Goal: Transaction & Acquisition: Subscribe to service/newsletter

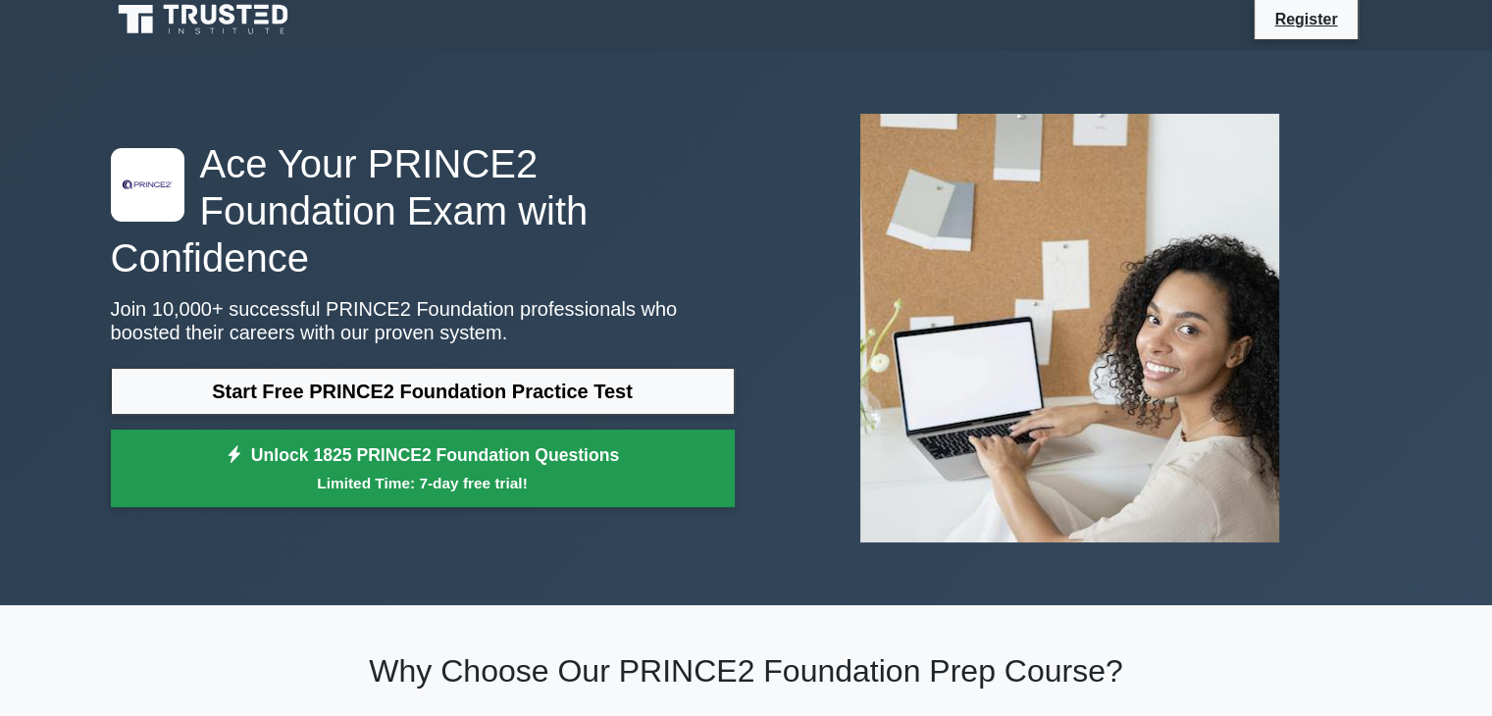
scroll to position [14, 0]
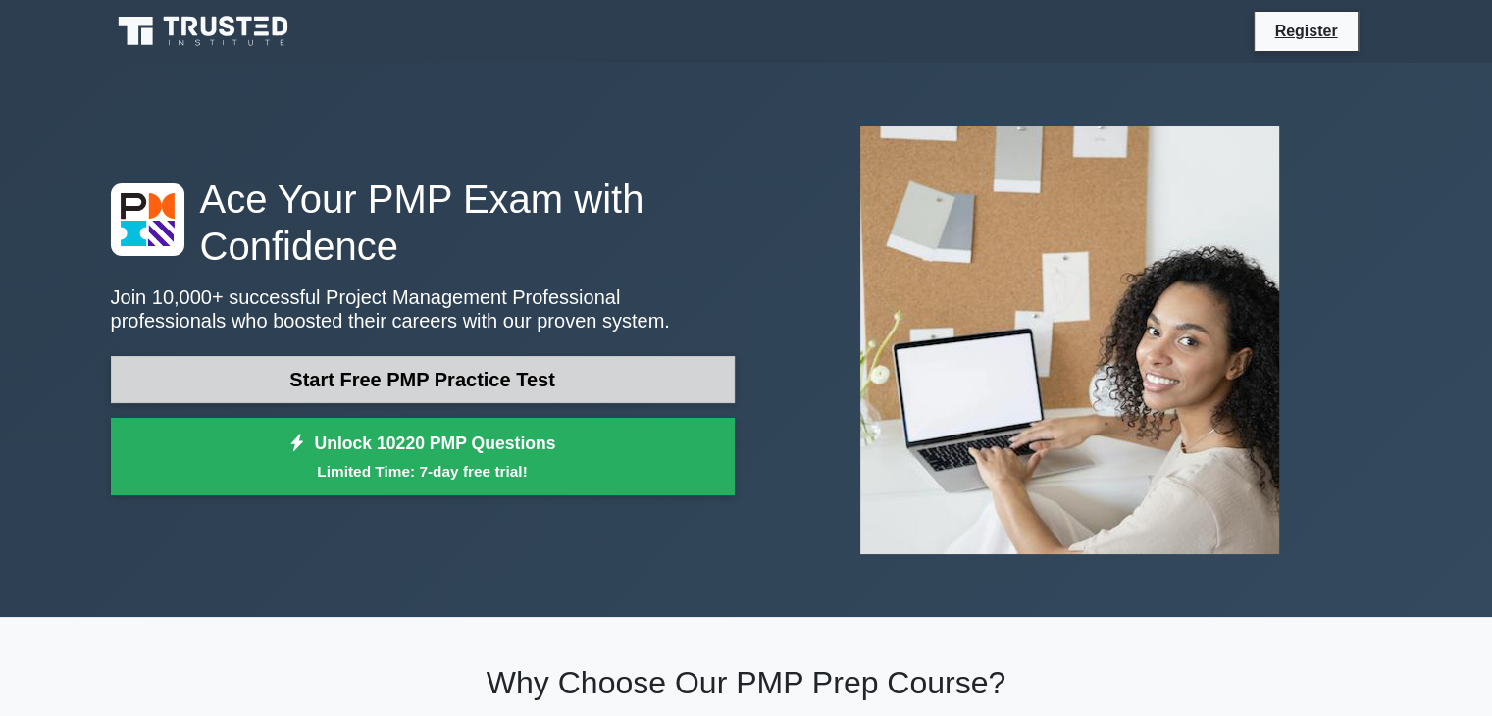
click at [372, 385] on link "Start Free PMP Practice Test" at bounding box center [423, 379] width 624 height 47
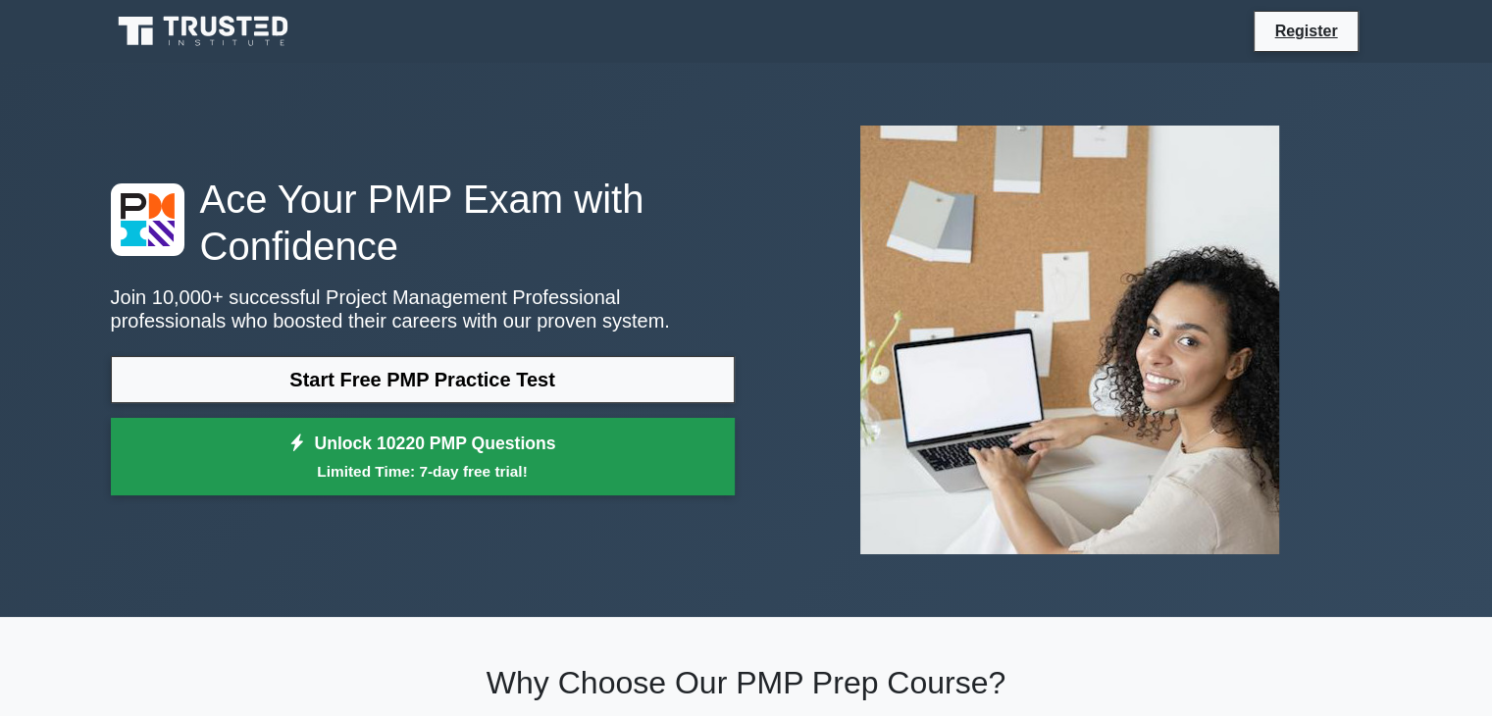
click at [314, 469] on small "Limited Time: 7-day free trial!" at bounding box center [422, 471] width 575 height 23
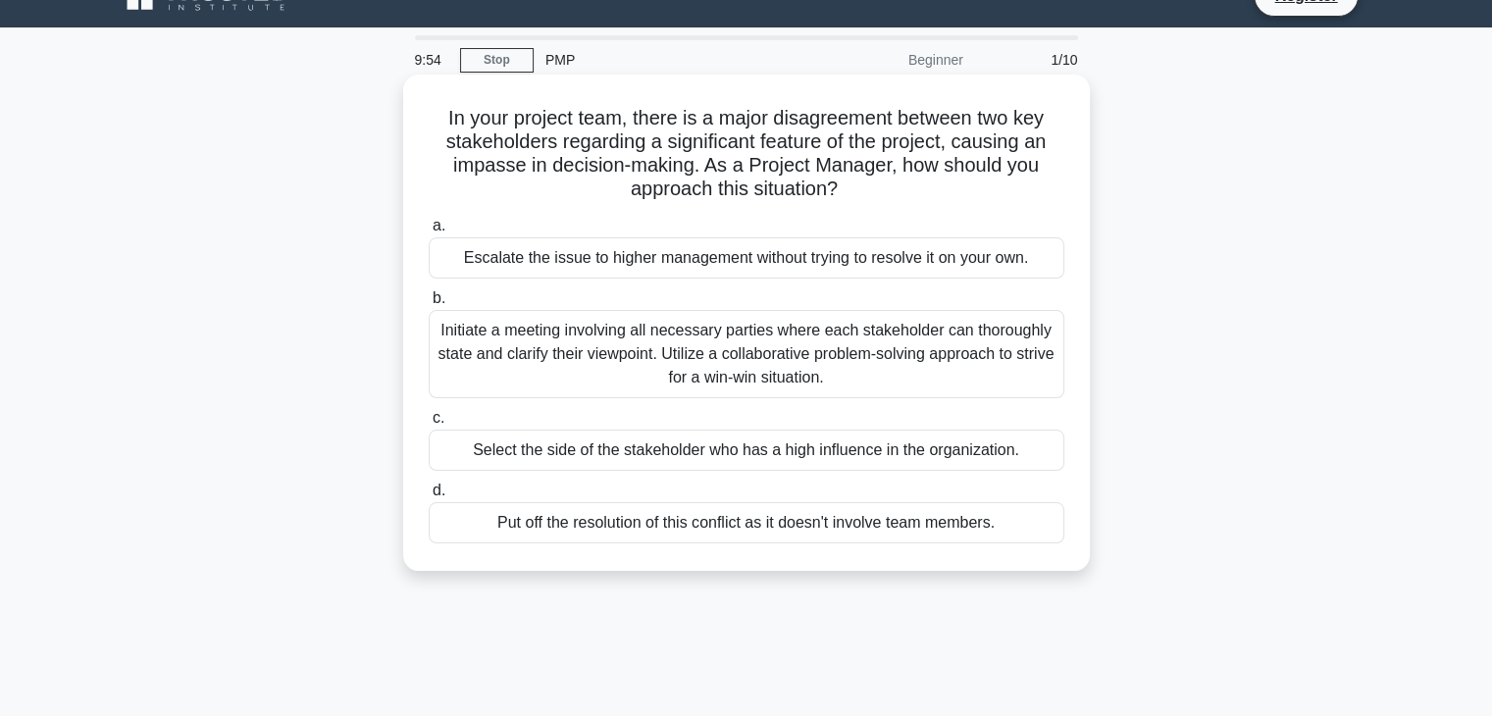
scroll to position [34, 0]
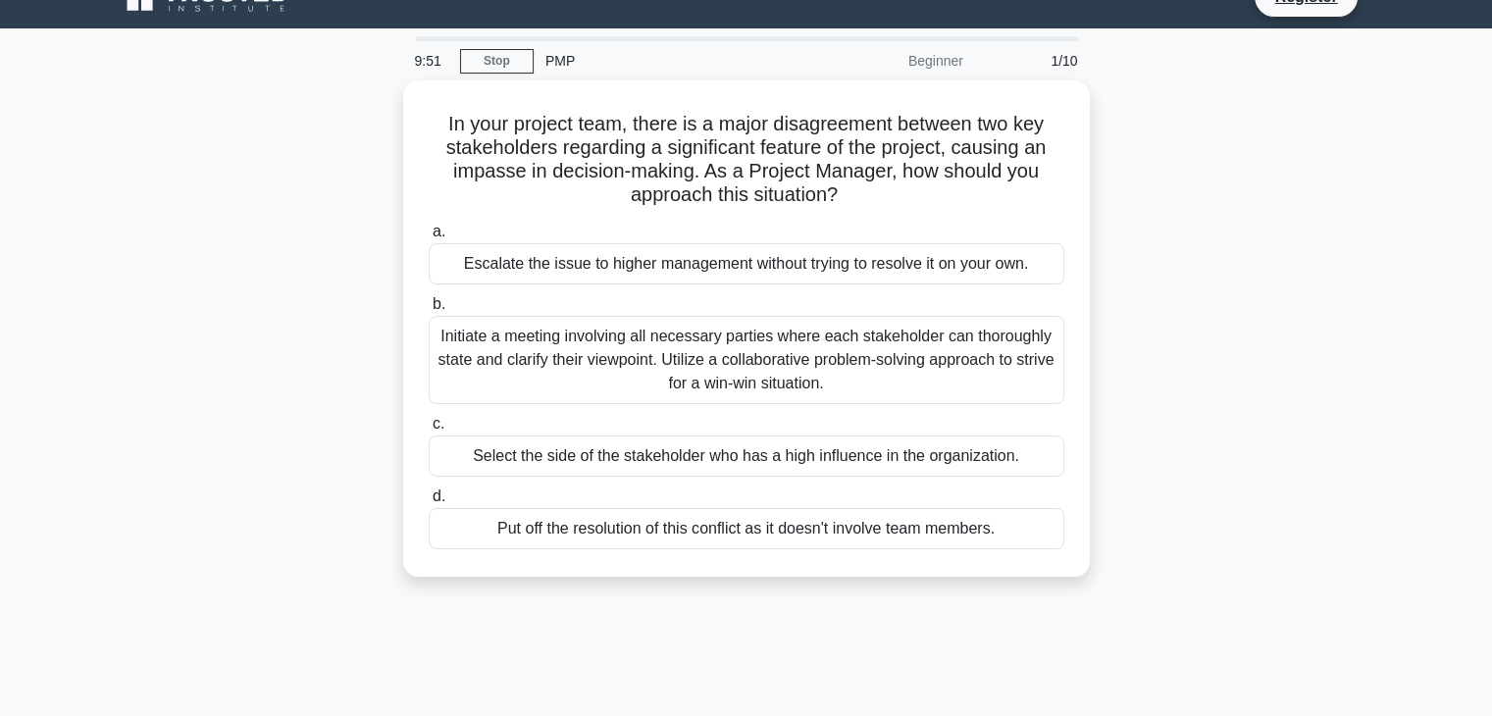
click at [926, 65] on div "Beginner" at bounding box center [889, 60] width 172 height 39
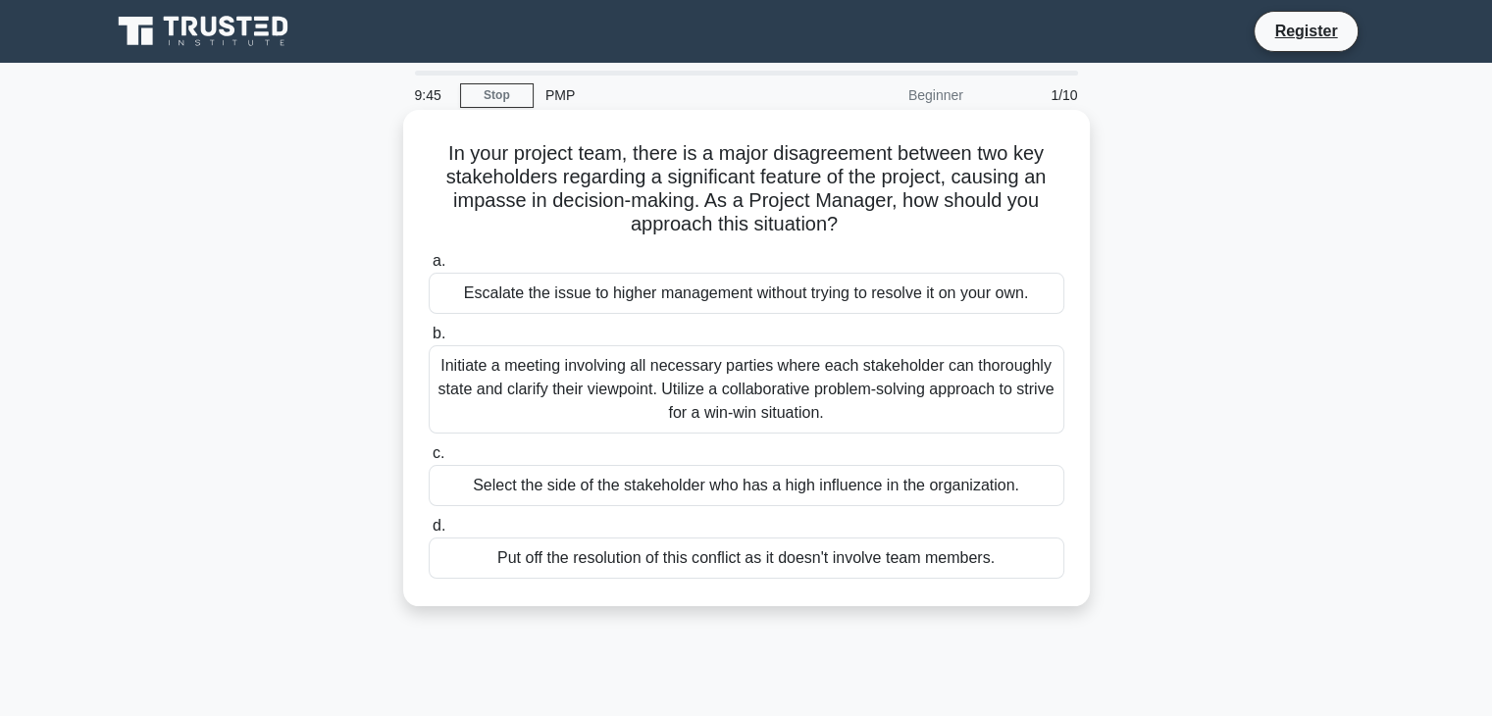
scroll to position [41, 0]
